Goal: Information Seeking & Learning: Find specific fact

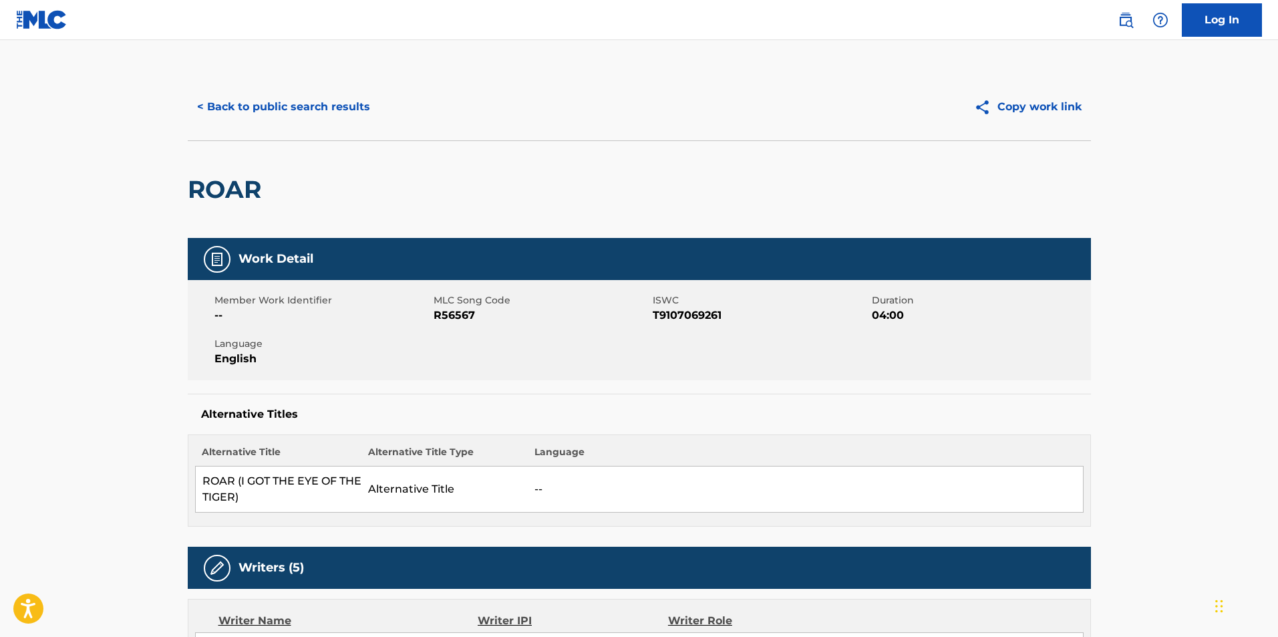
click at [291, 116] on button "< Back to public search results" at bounding box center [284, 106] width 192 height 33
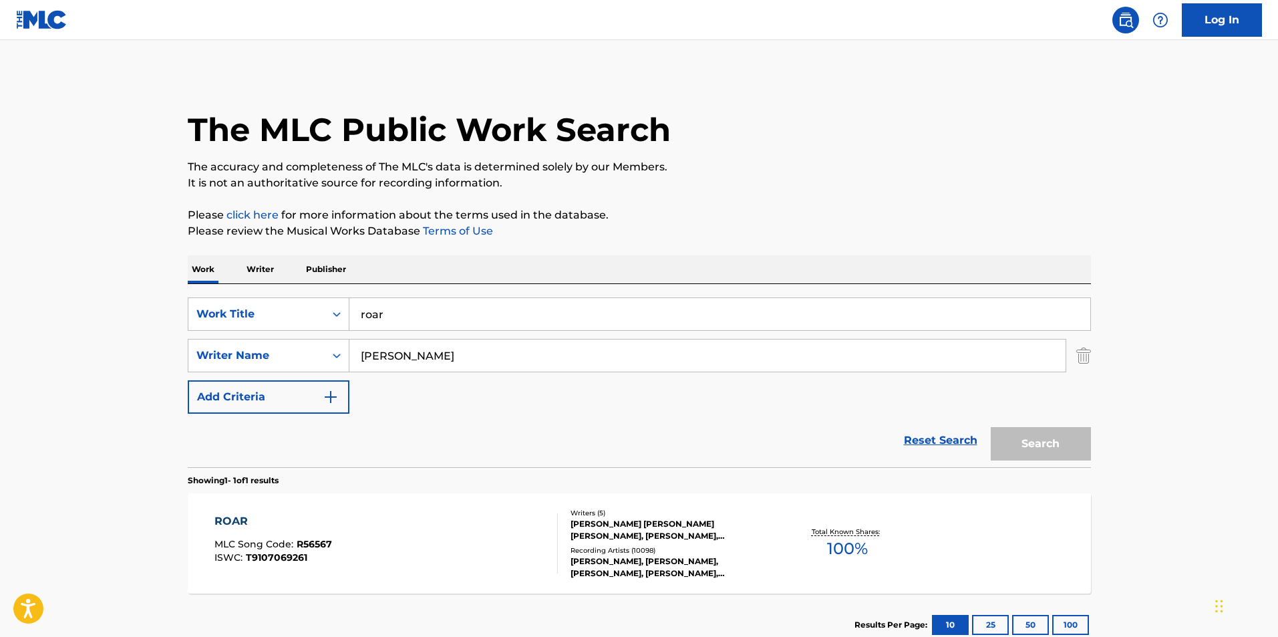
scroll to position [14, 0]
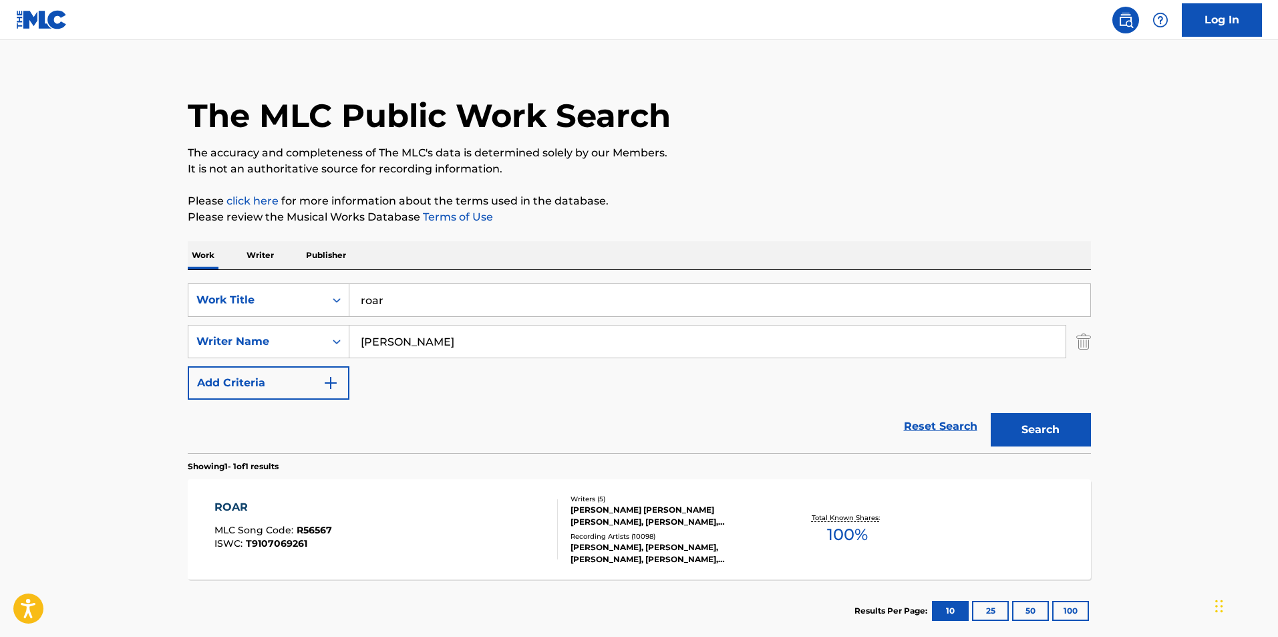
drag, startPoint x: 366, startPoint y: 303, endPoint x: 257, endPoint y: 307, distance: 109.0
click at [252, 307] on div "SearchWithCriteria8c6cd41c-b0be-4644-ab58-30a933fb84f4 Work Title roar" at bounding box center [639, 299] width 903 height 33
click at [466, 301] on input "vira" at bounding box center [719, 300] width 741 height 32
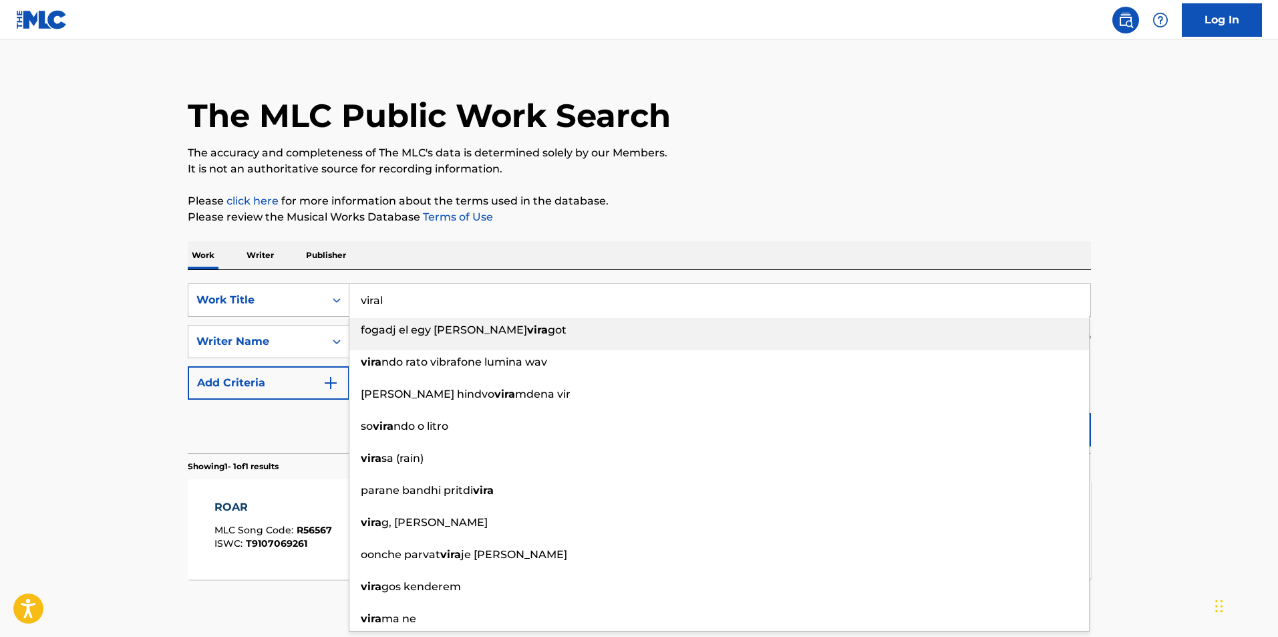
type input "viral"
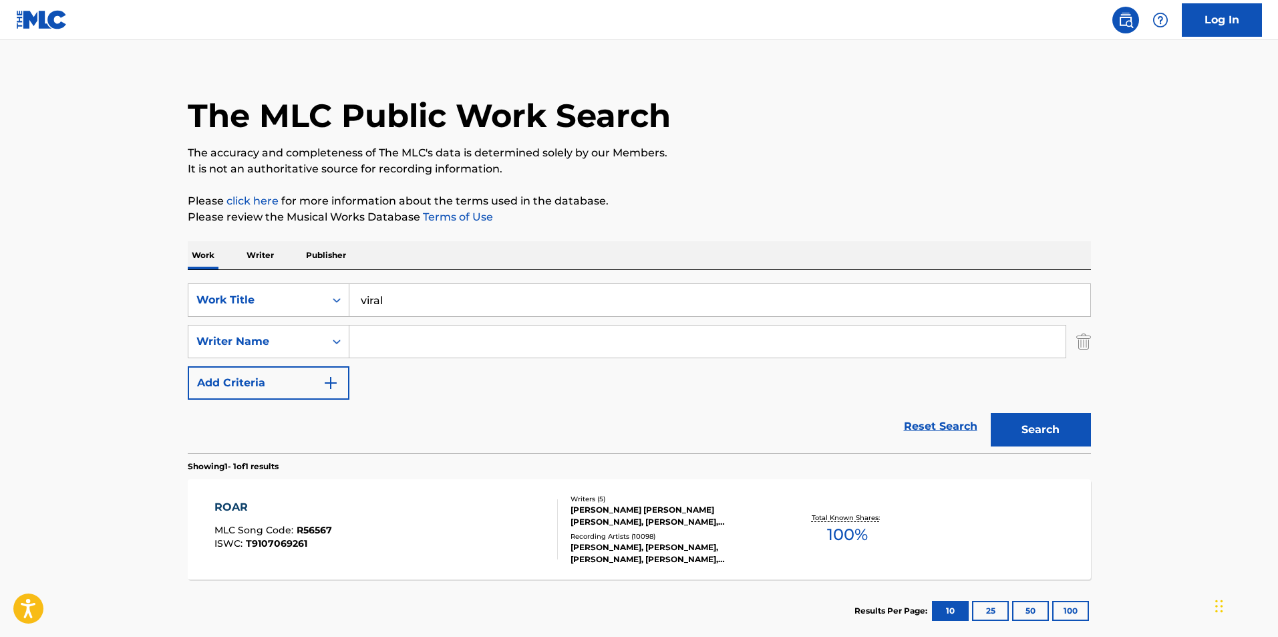
drag, startPoint x: 563, startPoint y: 357, endPoint x: 573, endPoint y: 352, distance: 11.4
click at [563, 357] on input "Search Form" at bounding box center [707, 341] width 716 height 32
paste input "[PERSON_NAME]"
click at [1044, 425] on button "Search" at bounding box center [1041, 429] width 100 height 33
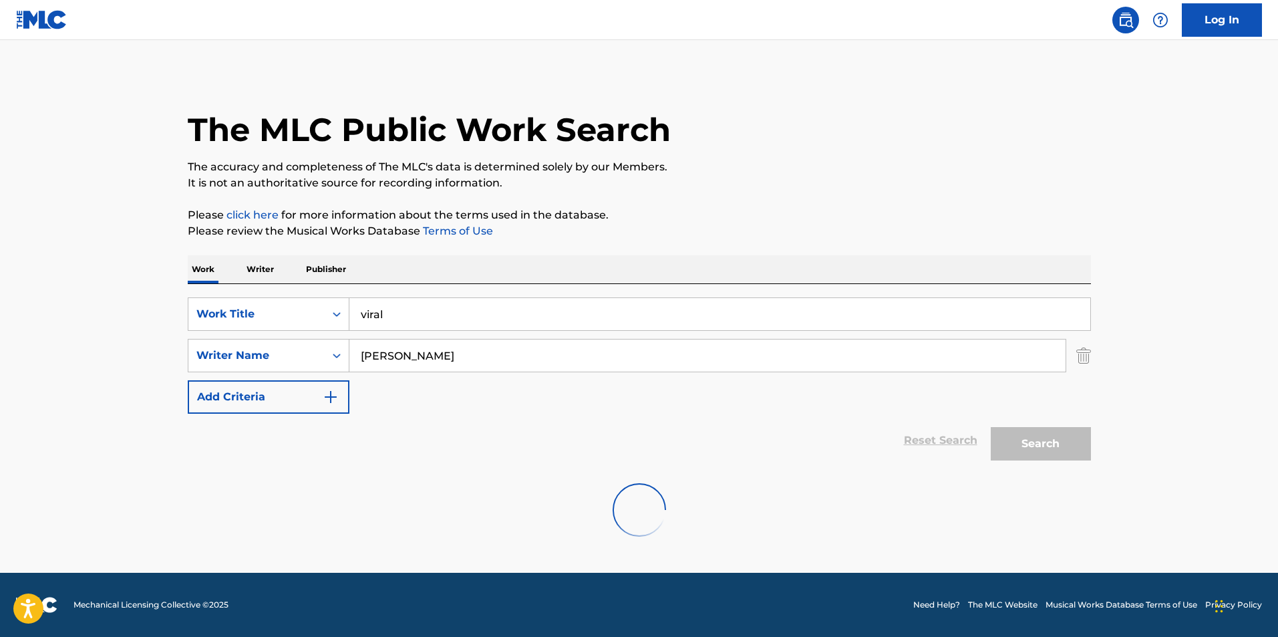
scroll to position [0, 0]
drag, startPoint x: 470, startPoint y: 361, endPoint x: 352, endPoint y: 361, distance: 118.3
click at [352, 361] on input "[PERSON_NAME]" at bounding box center [707, 355] width 716 height 32
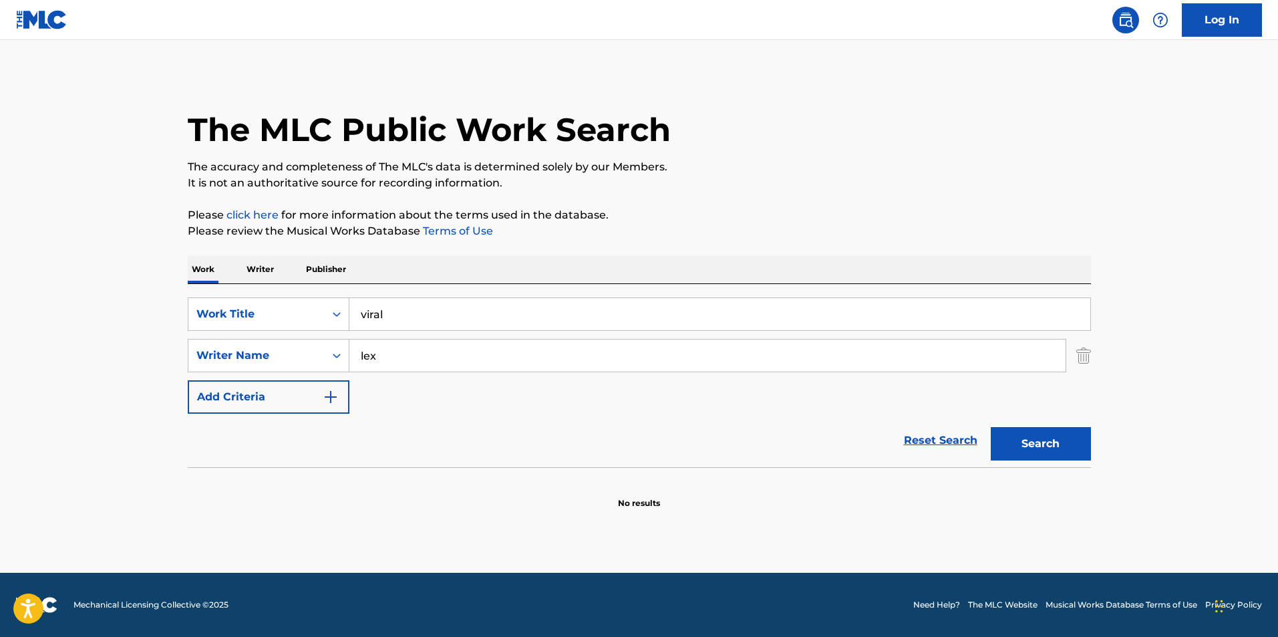
type input "lex"
click at [991, 427] on button "Search" at bounding box center [1041, 443] width 100 height 33
drag, startPoint x: 404, startPoint y: 365, endPoint x: 325, endPoint y: 369, distance: 79.6
click at [325, 369] on div "SearchWithCriteriac8bd58d9-a3c5-4d2a-b692-6511c018a4aa Writer Name [PERSON_NAME]" at bounding box center [639, 355] width 903 height 33
click at [1052, 450] on button "Search" at bounding box center [1041, 443] width 100 height 33
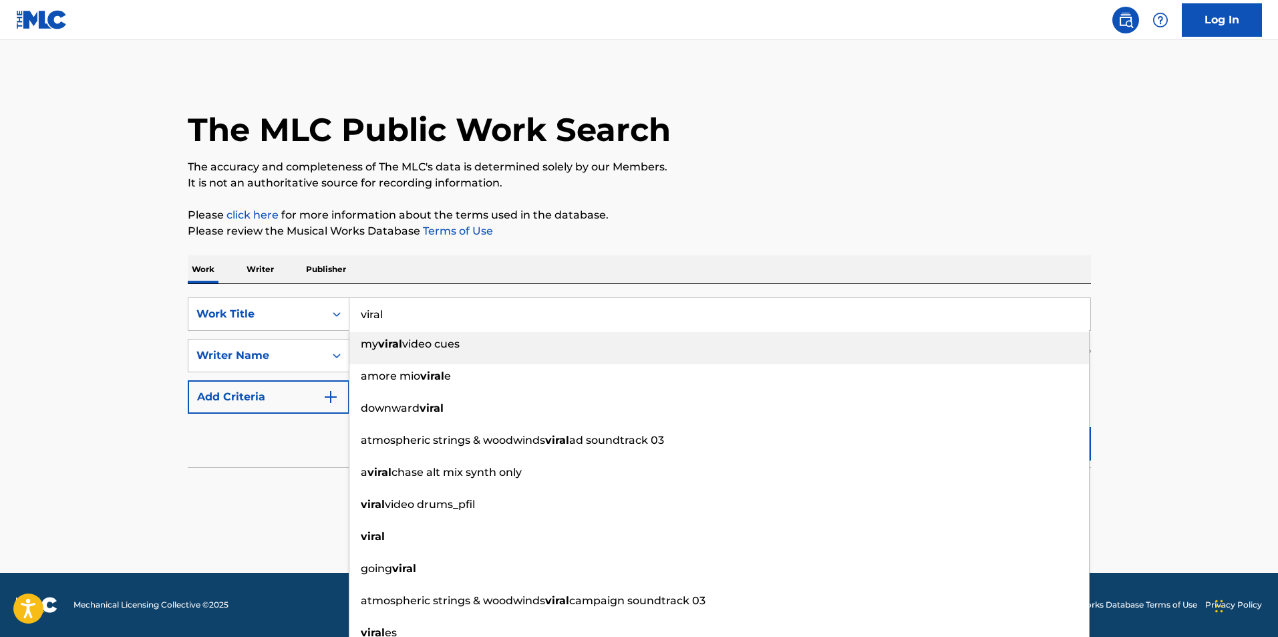
drag, startPoint x: 478, startPoint y: 321, endPoint x: 331, endPoint y: 309, distance: 147.5
click at [331, 309] on div "SearchWithCriteria8c6cd41c-b0be-4644-ab58-30a933fb84f4 Work Title viral my vira…" at bounding box center [639, 313] width 903 height 33
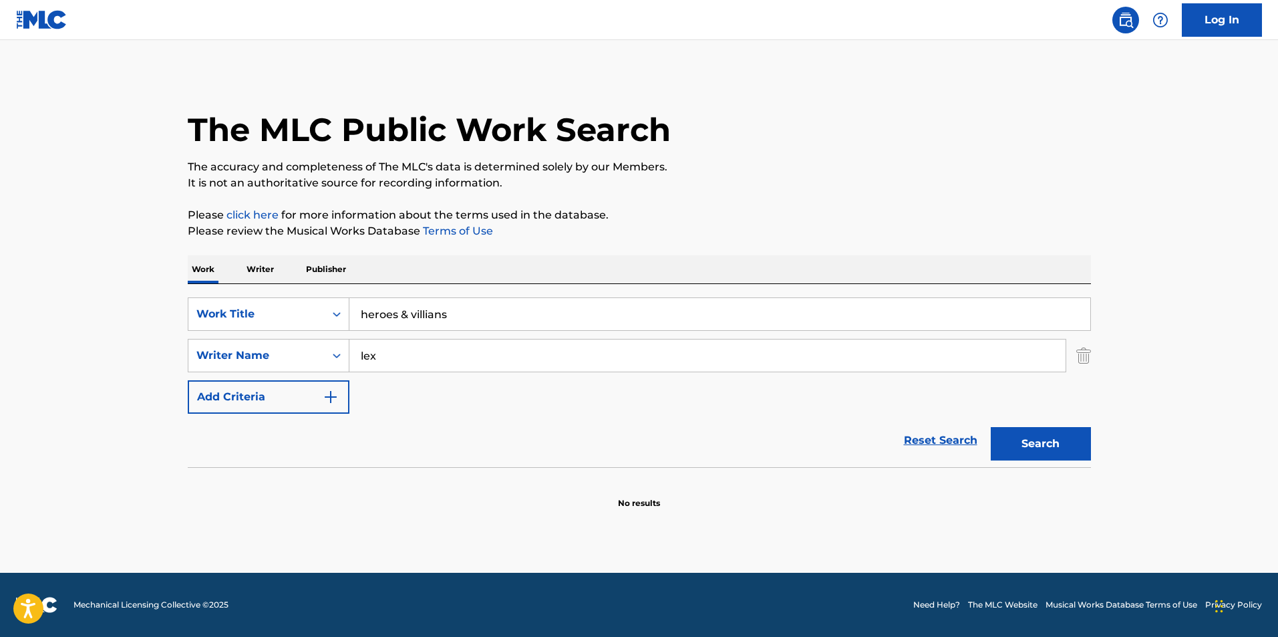
type input "heroes & villians"
drag, startPoint x: 412, startPoint y: 358, endPoint x: 347, endPoint y: 352, distance: 65.2
click at [347, 352] on div "SearchWithCriteriac8bd58d9-a3c5-4d2a-b692-6511c018a4aa Writer Name [PERSON_NAME]" at bounding box center [639, 355] width 903 height 33
click at [1050, 440] on button "Search" at bounding box center [1041, 443] width 100 height 33
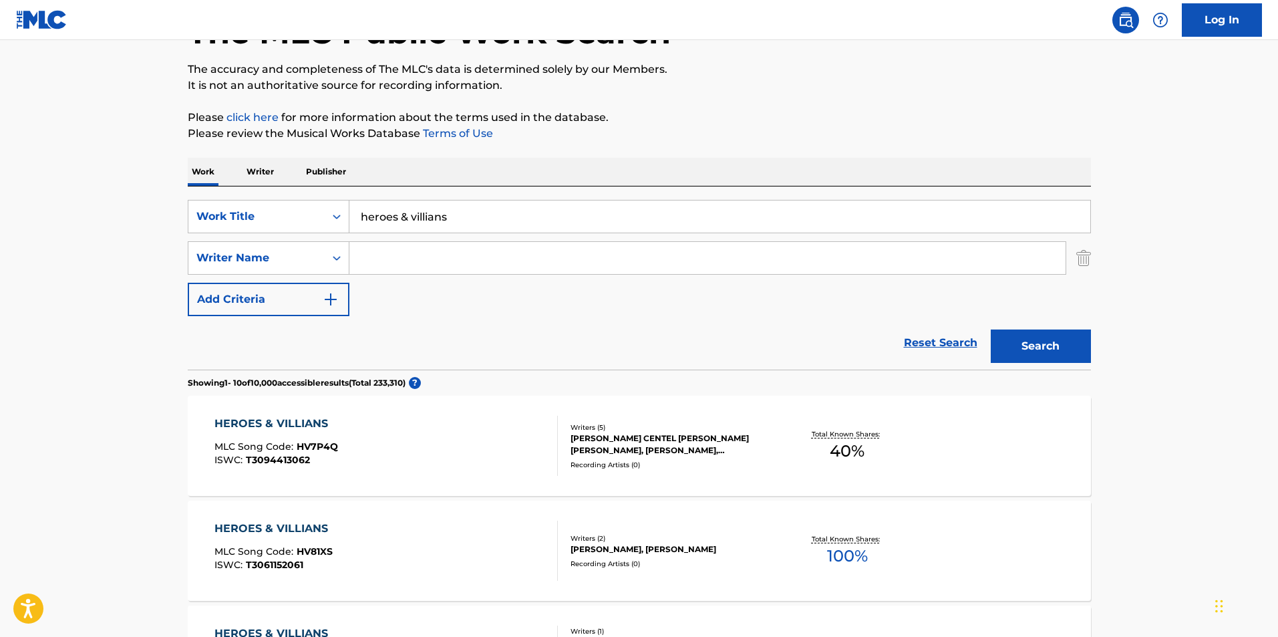
scroll to position [200, 0]
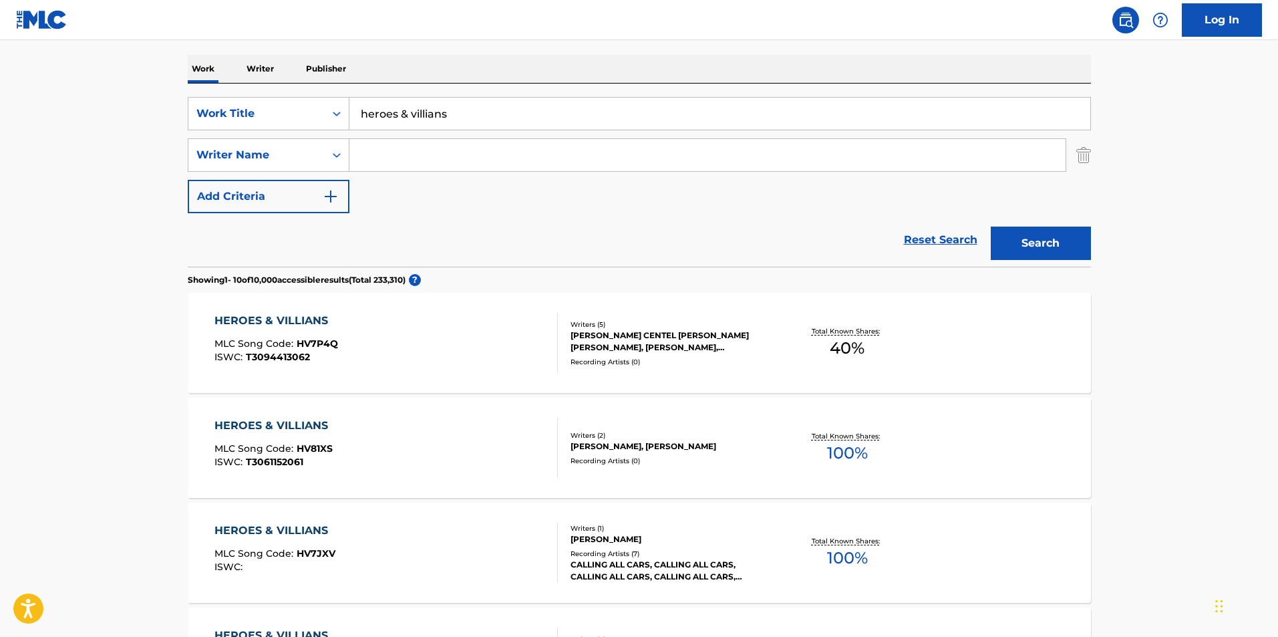
click at [438, 167] on input "Search Form" at bounding box center [707, 155] width 716 height 32
paste input "[PERSON_NAME] [PERSON_NAME]"
type input "[PERSON_NAME] [PERSON_NAME]"
click at [1069, 251] on button "Search" at bounding box center [1041, 243] width 100 height 33
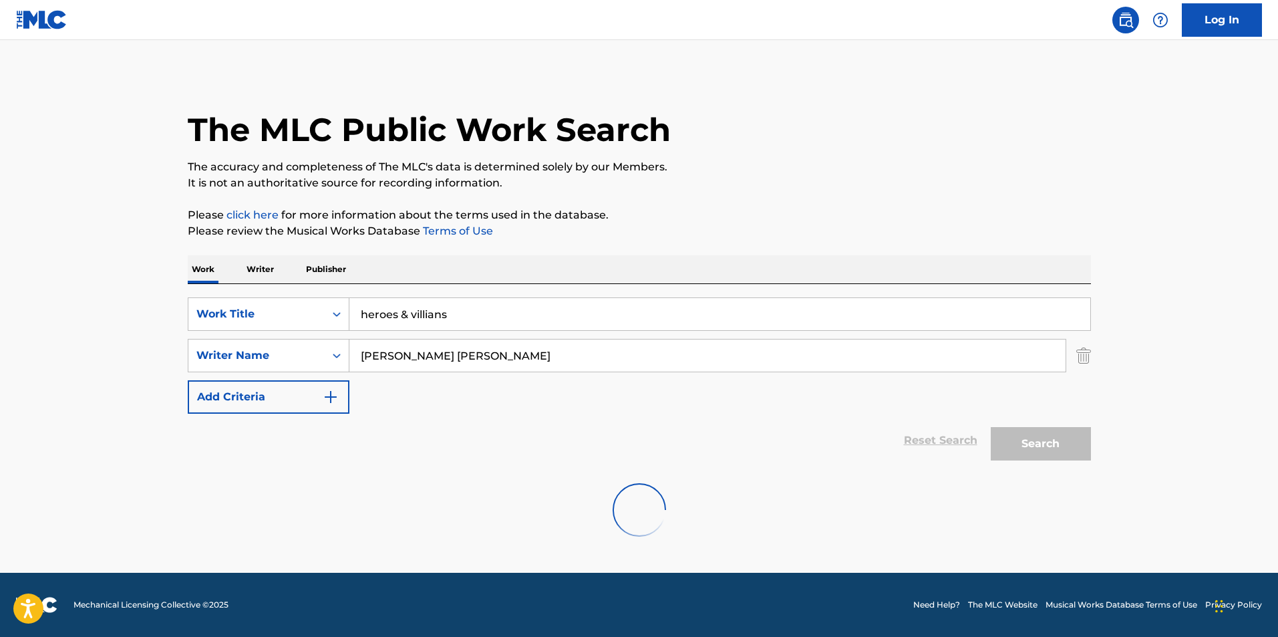
scroll to position [0, 0]
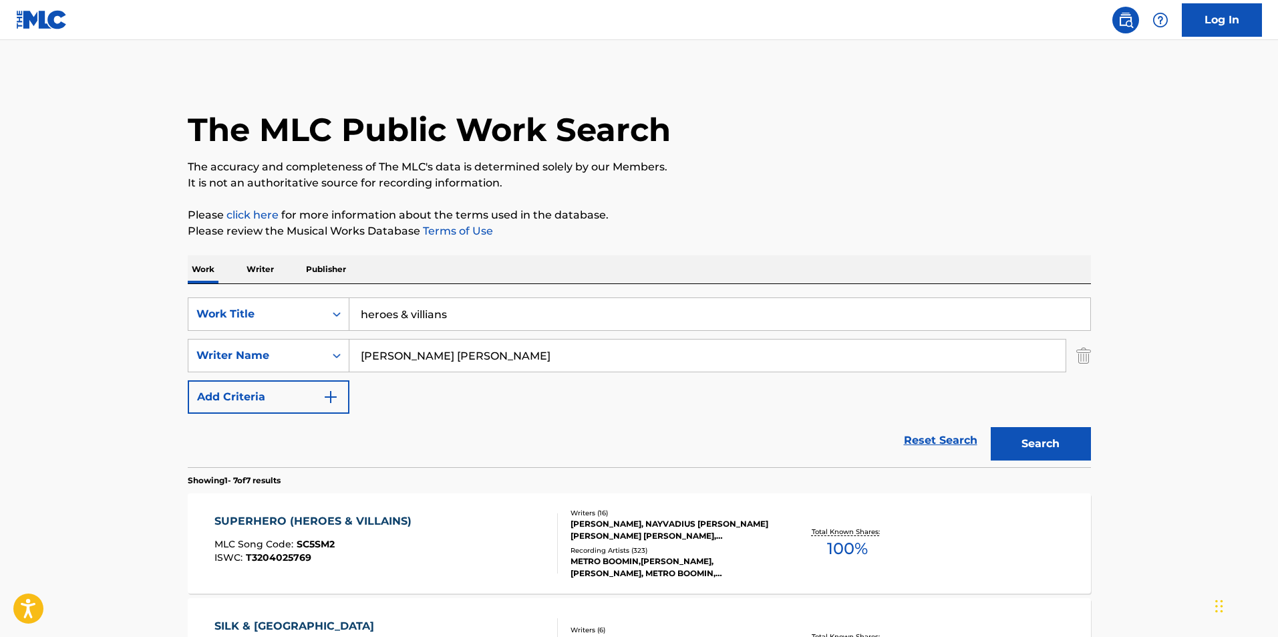
click at [460, 550] on div "SUPERHERO (HEROES & VILLAINS) MLC Song Code : SC5SM2 ISWC : T3204025769" at bounding box center [386, 543] width 343 height 60
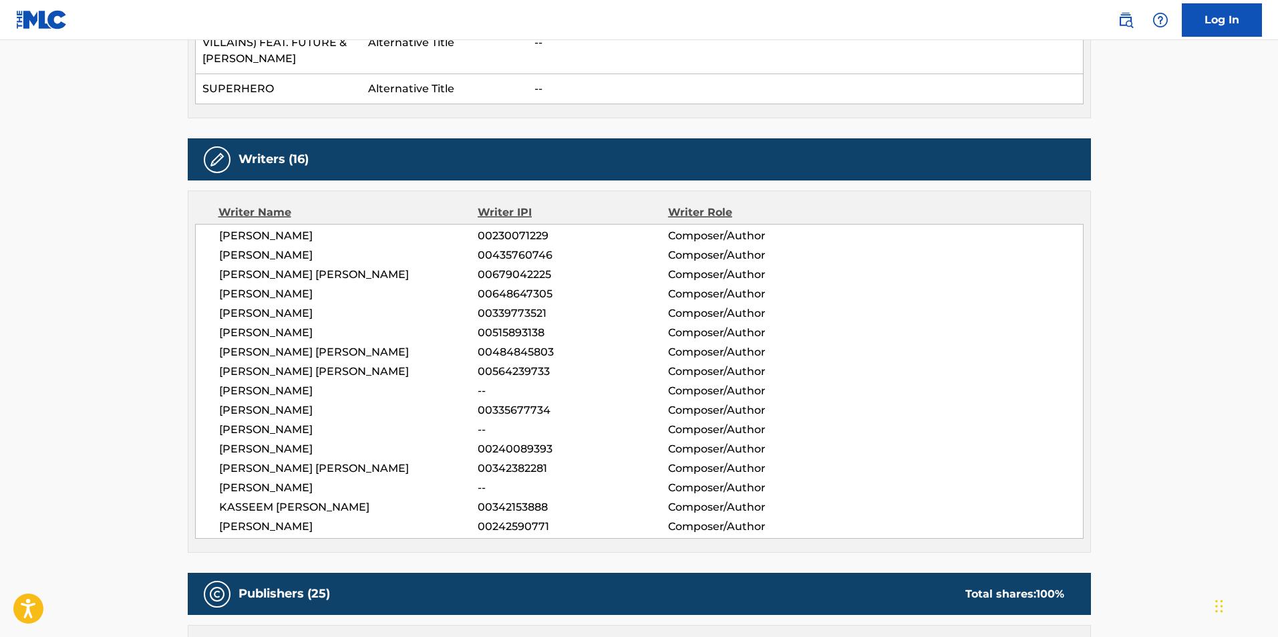
scroll to position [601, 0]
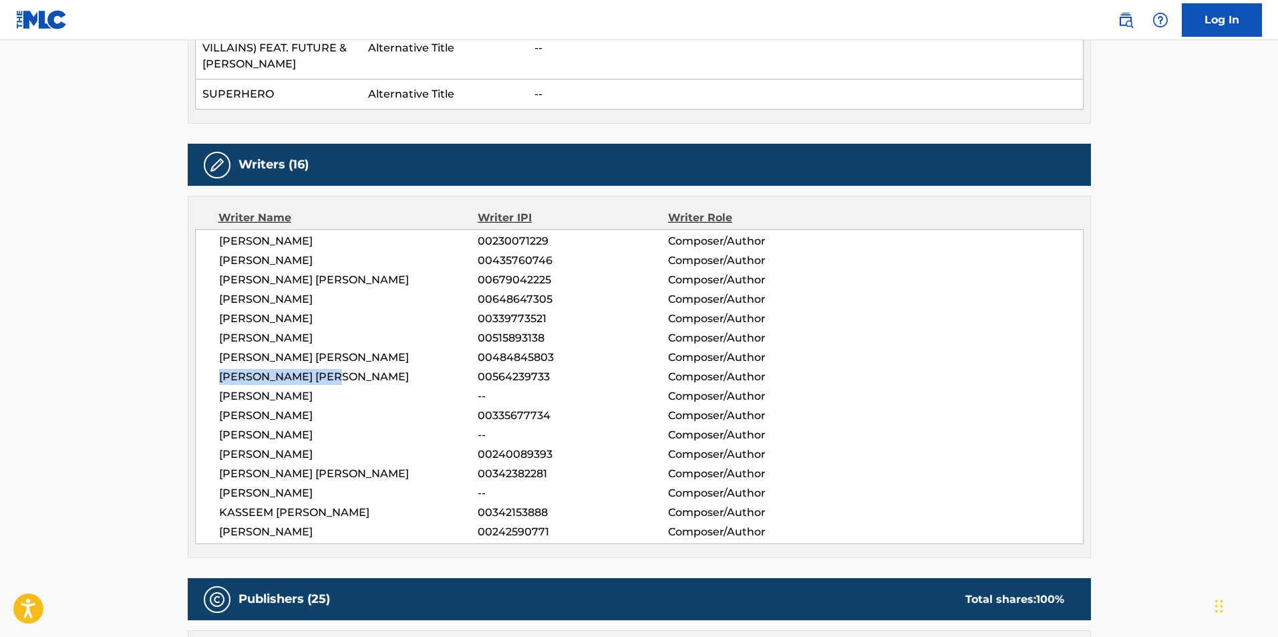
drag, startPoint x: 217, startPoint y: 378, endPoint x: 359, endPoint y: 382, distance: 142.4
click at [359, 382] on div "[PERSON_NAME] 00230071229 Composer/Author [PERSON_NAME] 00435760746 Composer/Au…" at bounding box center [639, 386] width 889 height 315
copy span "[PERSON_NAME] [PERSON_NAME]"
